Goal: Check status: Check status

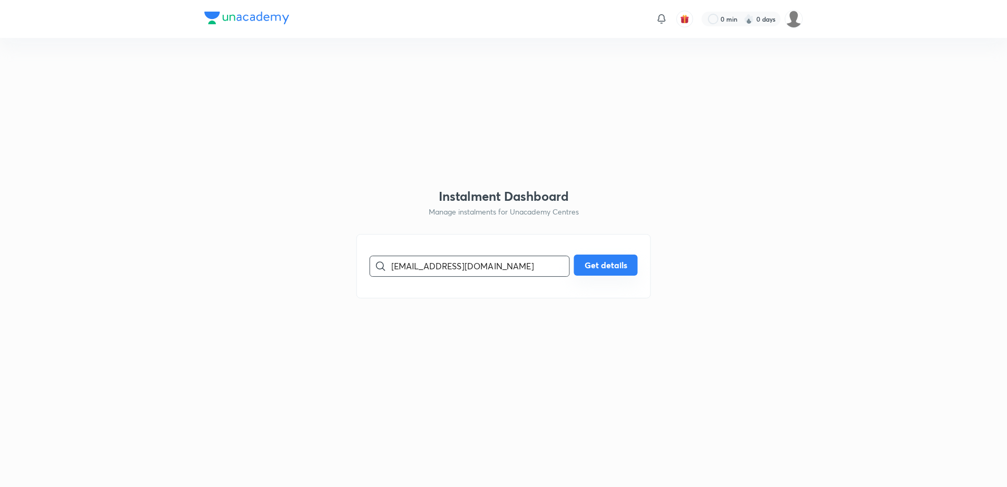
type input "[EMAIL_ADDRESS][DOMAIN_NAME]"
click at [598, 264] on button "Get details" at bounding box center [606, 264] width 64 height 21
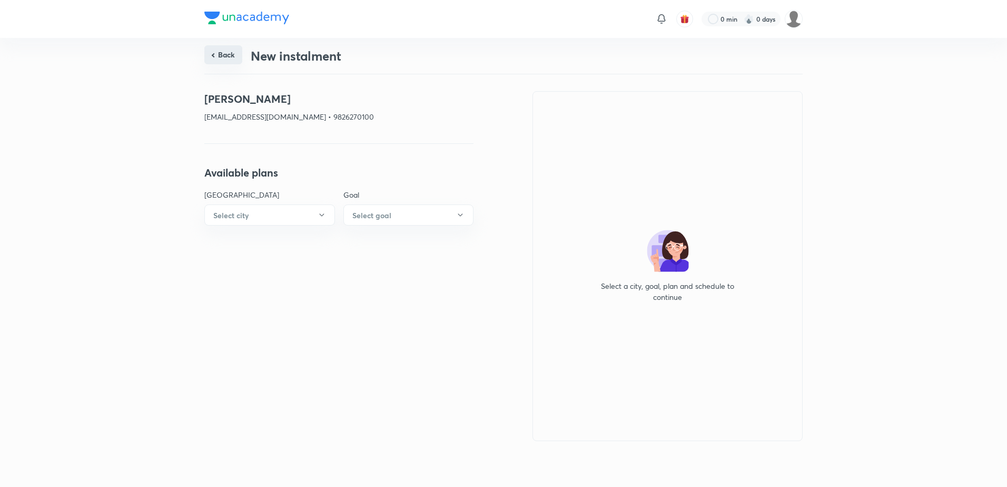
click at [234, 53] on button "Back" at bounding box center [223, 54] width 38 height 19
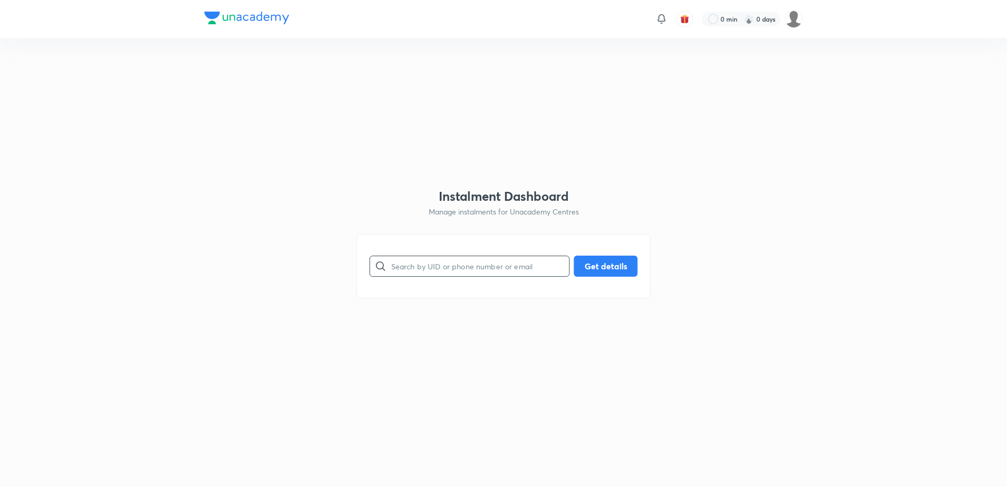
click at [470, 274] on input "text" at bounding box center [480, 265] width 178 height 27
paste input "[EMAIL_ADDRESS][DOMAIN_NAME]"
type input "[EMAIL_ADDRESS][DOMAIN_NAME]"
click at [613, 263] on button "Get details" at bounding box center [606, 264] width 64 height 21
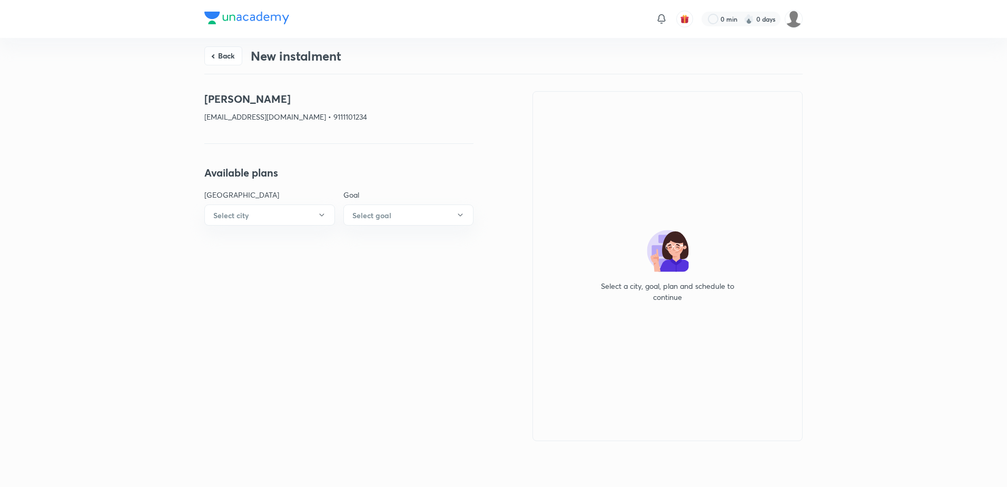
click at [207, 56] on button "Back" at bounding box center [223, 55] width 38 height 19
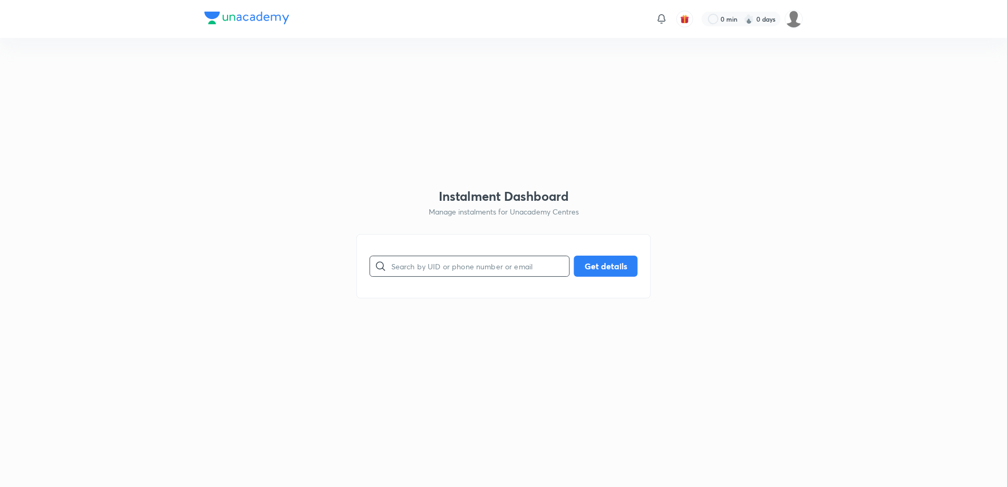
click at [429, 272] on input "text" at bounding box center [480, 265] width 178 height 27
paste input "[EMAIL_ADDRESS][DOMAIN_NAME]"
type input "[EMAIL_ADDRESS][DOMAIN_NAME]"
click at [614, 265] on button "Get details" at bounding box center [606, 264] width 64 height 21
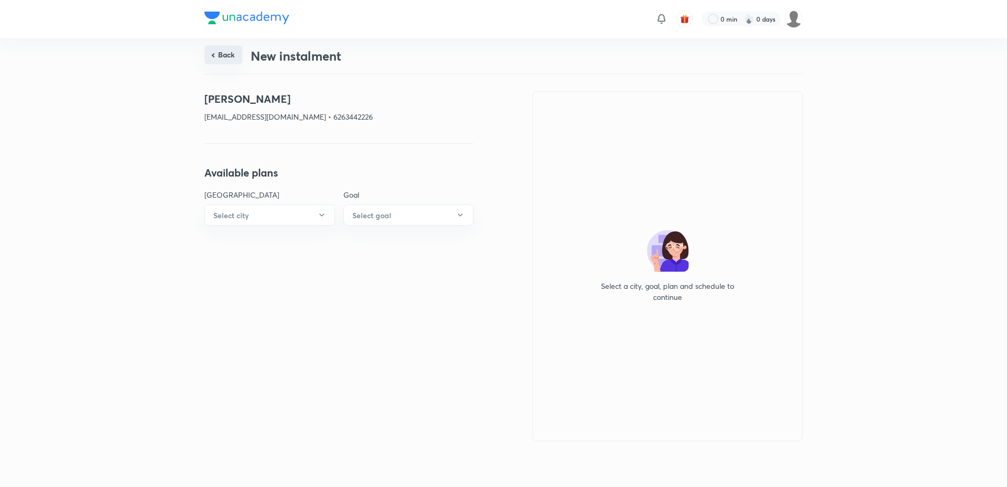
click at [221, 64] on button "Back" at bounding box center [223, 54] width 38 height 19
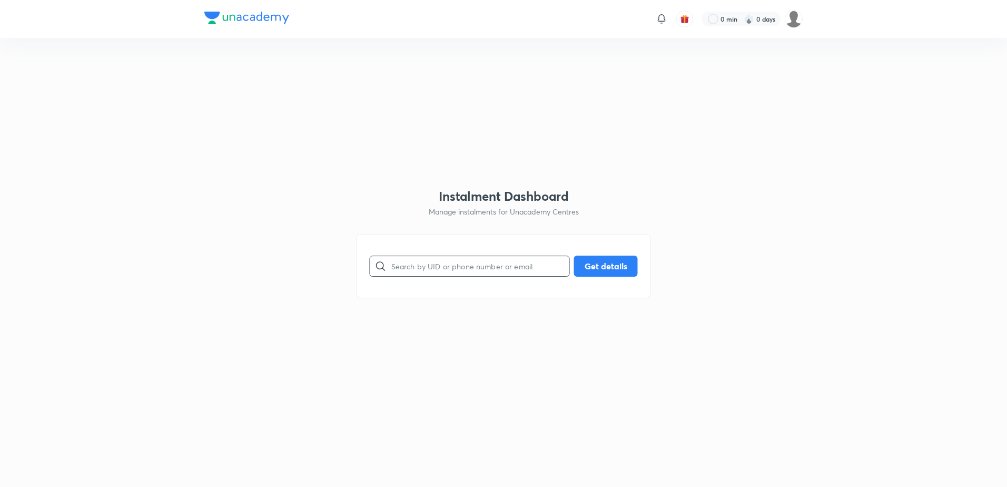
click at [439, 269] on input "text" at bounding box center [480, 265] width 178 height 27
paste input "[EMAIL_ADDRESS][DOMAIN_NAME]"
type input "[EMAIL_ADDRESS][DOMAIN_NAME]"
click at [589, 267] on button "Get details" at bounding box center [606, 264] width 64 height 21
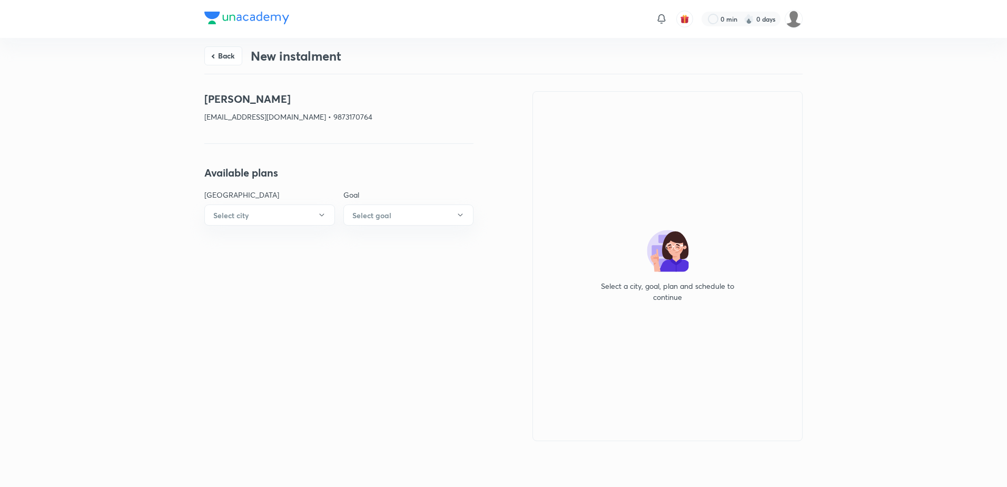
click at [217, 56] on button "Back" at bounding box center [223, 55] width 38 height 19
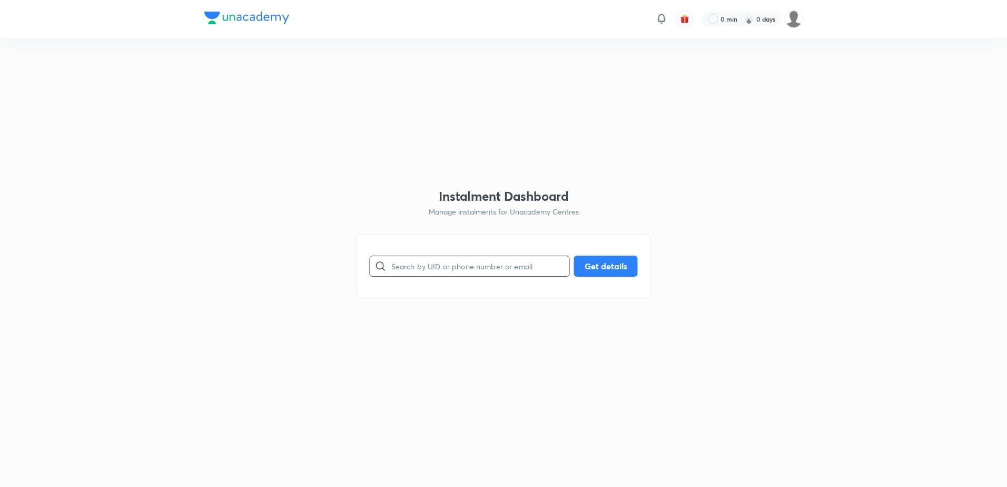
click at [448, 272] on input "text" at bounding box center [480, 265] width 178 height 27
paste input "[EMAIL_ADDRESS][DOMAIN_NAME]"
type input "[EMAIL_ADDRESS][DOMAIN_NAME]"
click at [629, 269] on button "Get details" at bounding box center [606, 264] width 64 height 21
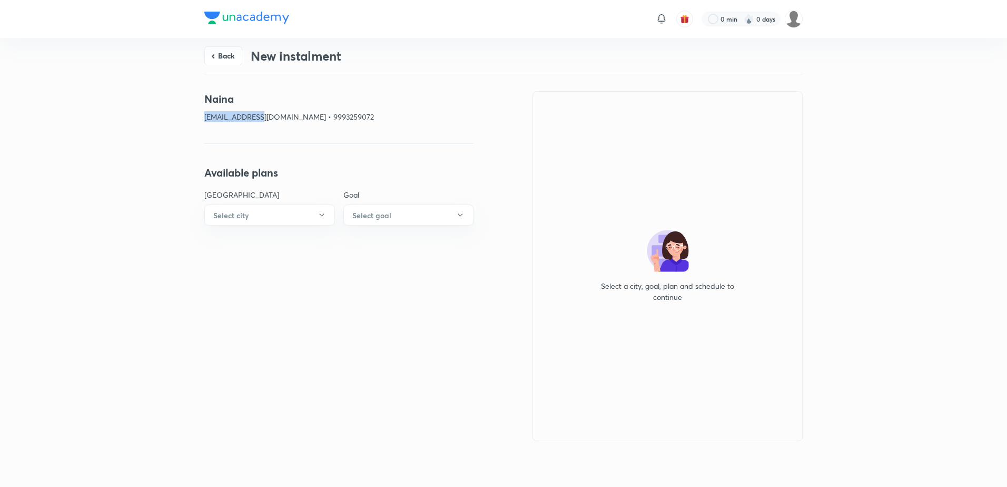
drag, startPoint x: 260, startPoint y: 117, endPoint x: 187, endPoint y: 120, distance: 73.3
click at [187, 120] on div "Back New instalment Naina [EMAIL_ADDRESS][DOMAIN_NAME] • 9993259072 Available p…" at bounding box center [503, 260] width 1007 height 445
copy p "nainachoudhary"
click at [228, 56] on button "Back" at bounding box center [223, 54] width 38 height 19
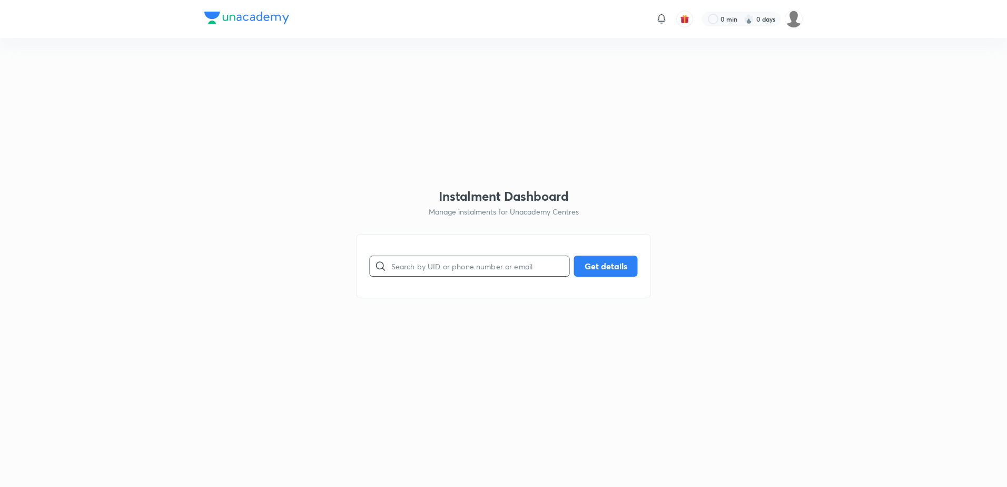
click at [448, 264] on input "text" at bounding box center [480, 265] width 178 height 27
paste input "[EMAIL_ADDRESS][DOMAIN_NAME]"
type input "[EMAIL_ADDRESS][DOMAIN_NAME]"
click at [625, 266] on button "Get details" at bounding box center [606, 264] width 64 height 21
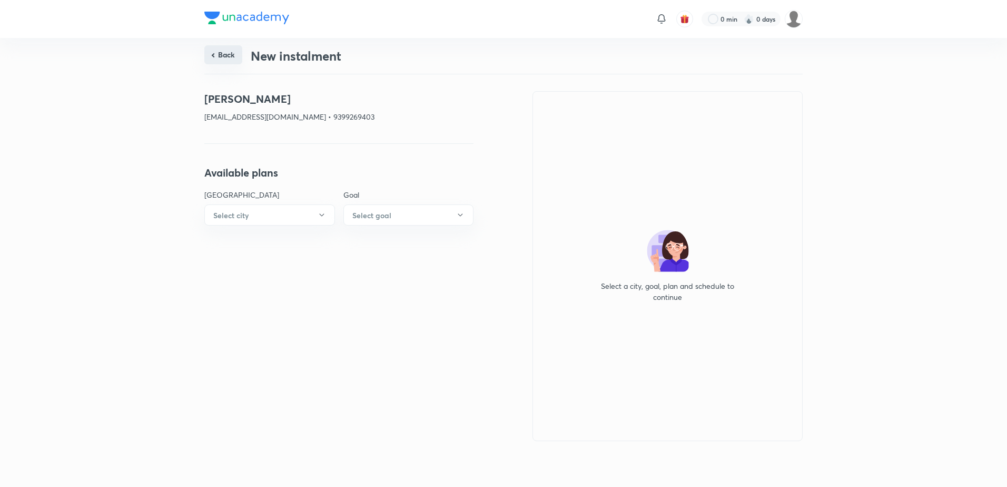
click at [233, 51] on button "Back" at bounding box center [223, 54] width 38 height 19
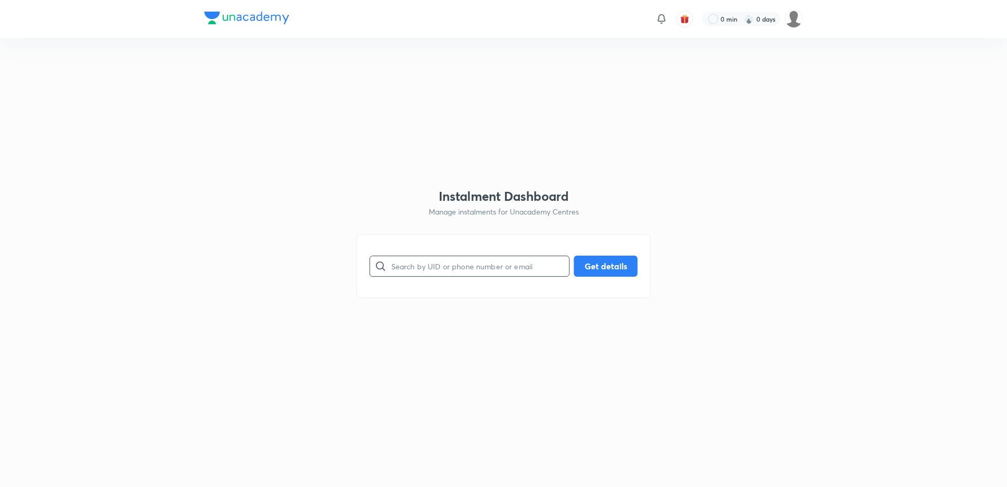
click at [416, 263] on input "text" at bounding box center [480, 265] width 178 height 27
paste input "[EMAIL_ADDRESS][DOMAIN_NAME]"
type input "[EMAIL_ADDRESS][DOMAIN_NAME]"
click at [585, 262] on button "Get details" at bounding box center [606, 264] width 64 height 21
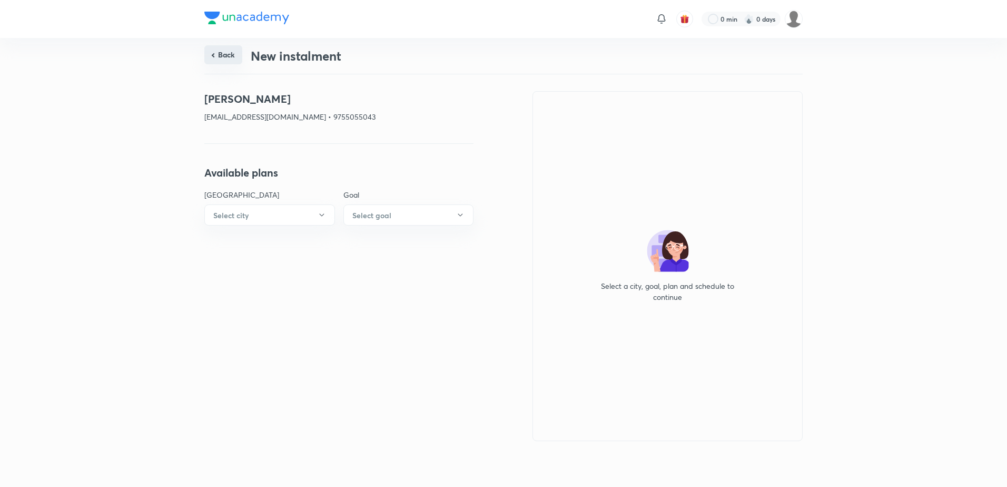
click at [222, 56] on button "Back" at bounding box center [223, 54] width 38 height 19
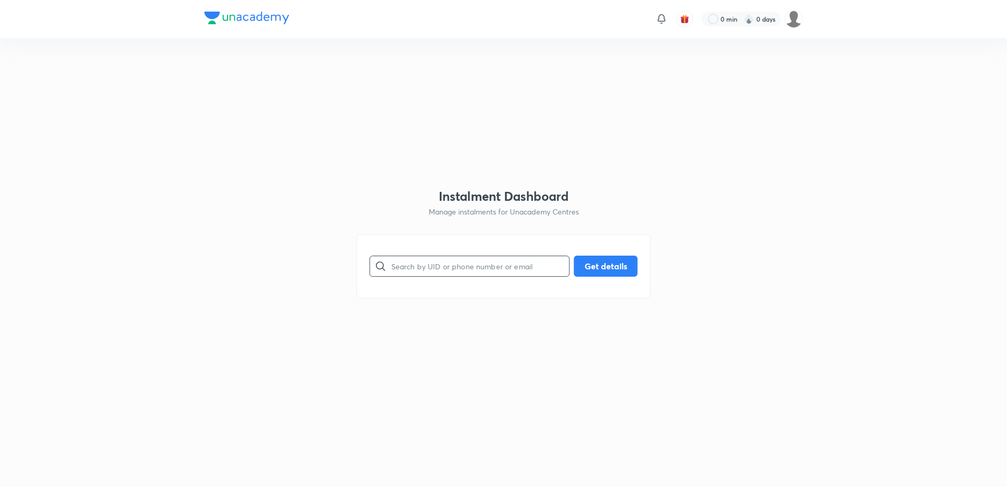
click at [451, 268] on input "text" at bounding box center [480, 265] width 178 height 27
paste input "[EMAIL_ADDRESS][DOMAIN_NAME]"
type input "[EMAIL_ADDRESS][DOMAIN_NAME]"
click at [593, 264] on button "Get details" at bounding box center [606, 264] width 64 height 21
